Goal: Information Seeking & Learning: Check status

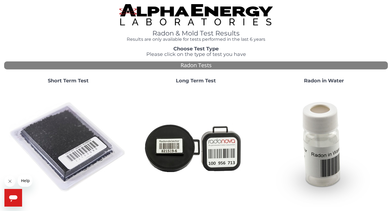
click at [49, 108] on img at bounding box center [68, 147] width 119 height 119
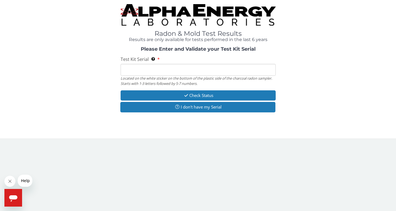
click at [154, 74] on input "Test Kit Serial Located on the white sticker on the bottom of the plastic side …" at bounding box center [198, 70] width 155 height 12
click at [158, 73] on input "Test Kit Serial Located on the white sticker on the bottom of the plastic side …" at bounding box center [198, 70] width 155 height 12
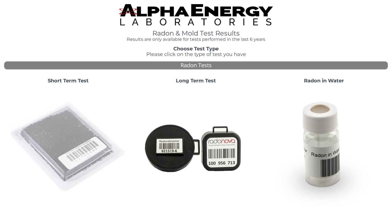
click at [60, 114] on img at bounding box center [68, 147] width 119 height 119
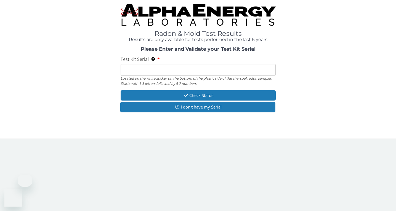
click at [148, 73] on input "Test Kit Serial Located on the white sticker on the bottom of the plastic side …" at bounding box center [198, 70] width 155 height 12
type input "AA137465"
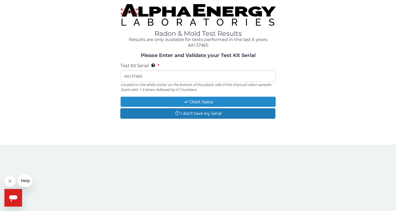
click at [157, 101] on button "Check Status" at bounding box center [198, 102] width 155 height 10
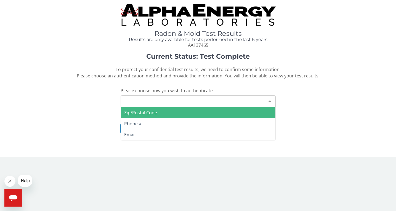
click at [146, 99] on div "Please make a selection" at bounding box center [198, 101] width 155 height 12
click at [142, 110] on span "Zip/Postal Code" at bounding box center [140, 113] width 33 height 6
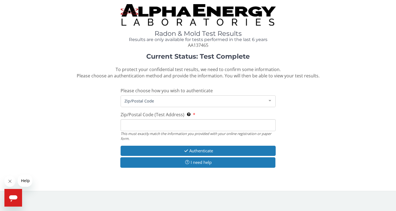
click at [146, 124] on input "Zip/Postal Code (Test Address) This must exactly match the information you prov…" at bounding box center [198, 125] width 155 height 12
type input "75023"
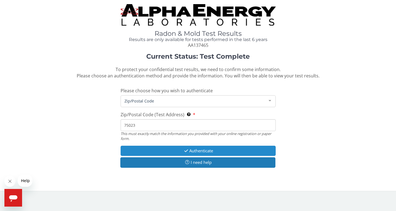
click at [169, 149] on button "Authenticate" at bounding box center [198, 151] width 155 height 10
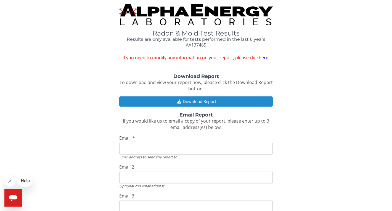
click at [169, 104] on button "Download Report" at bounding box center [195, 102] width 153 height 10
